Goal: Use online tool/utility: Utilize a website feature to perform a specific function

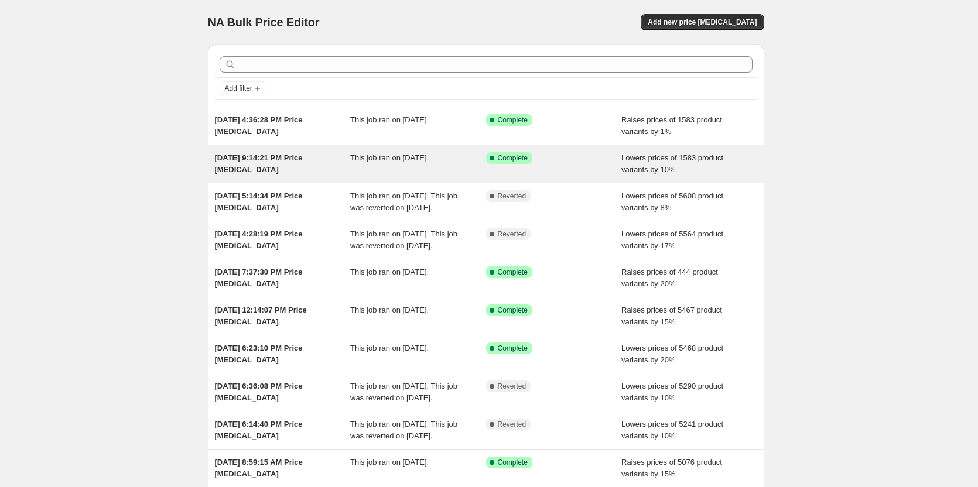
click at [620, 167] on div "Success Complete Complete" at bounding box center [554, 163] width 136 height 23
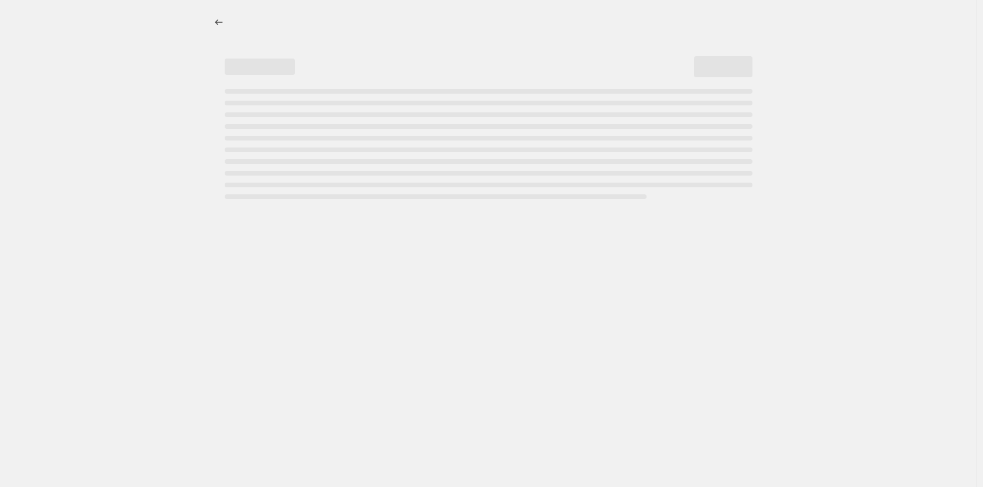
select select "percentage"
select select "no_change"
select select "collection"
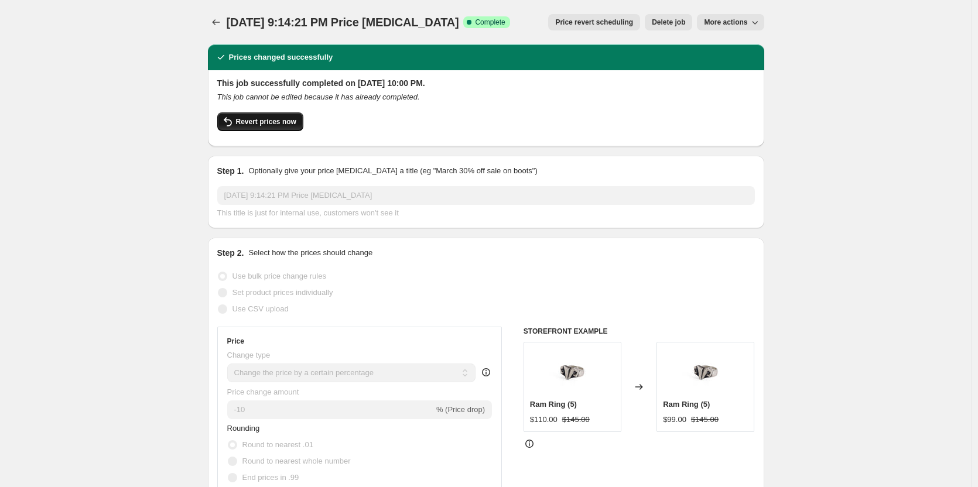
click at [262, 125] on span "Revert prices now" at bounding box center [266, 121] width 60 height 9
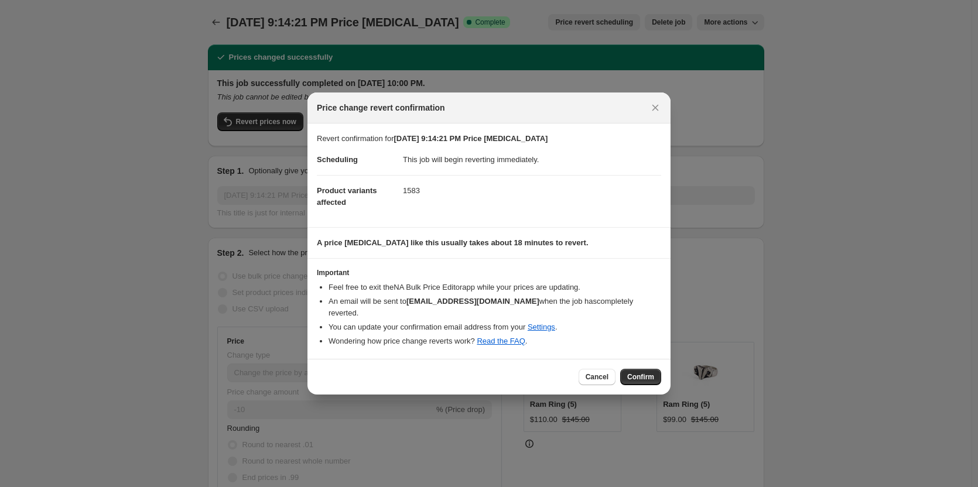
click at [649, 386] on div "Cancel Confirm" at bounding box center [488, 377] width 363 height 36
click at [649, 379] on span "Confirm" at bounding box center [640, 376] width 27 height 9
